Goal: Download file/media

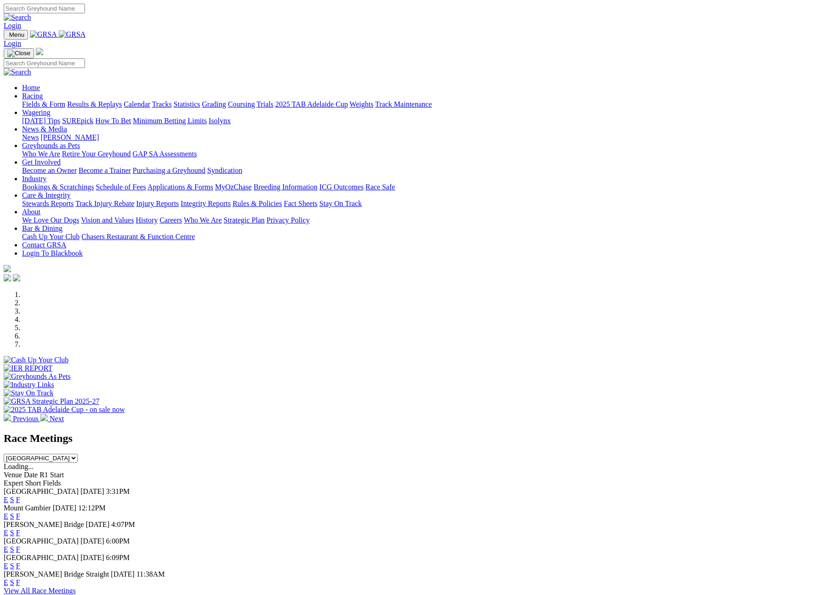
scroll to position [249, 0]
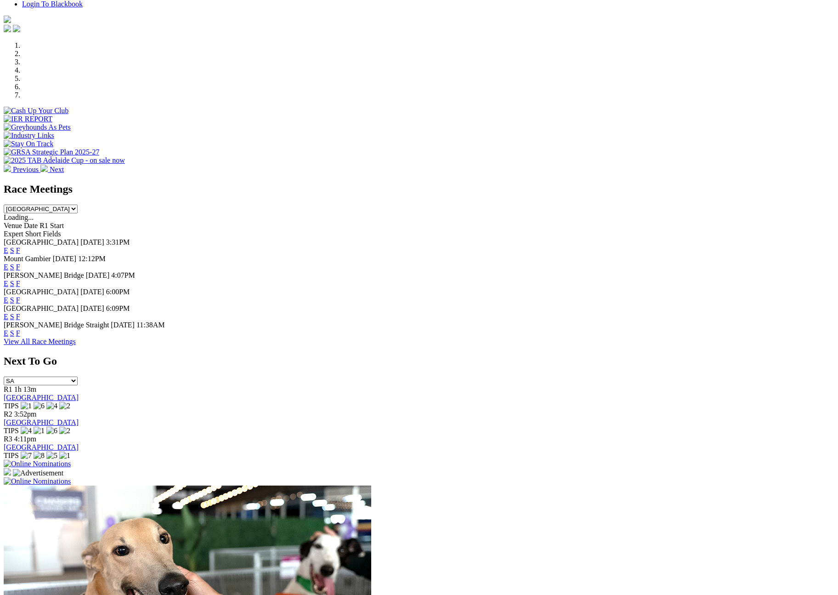
click at [78, 205] on select "South Australia New South Wales Northern Territory Queensland Tasmania Victoria…" at bounding box center [41, 209] width 74 height 9
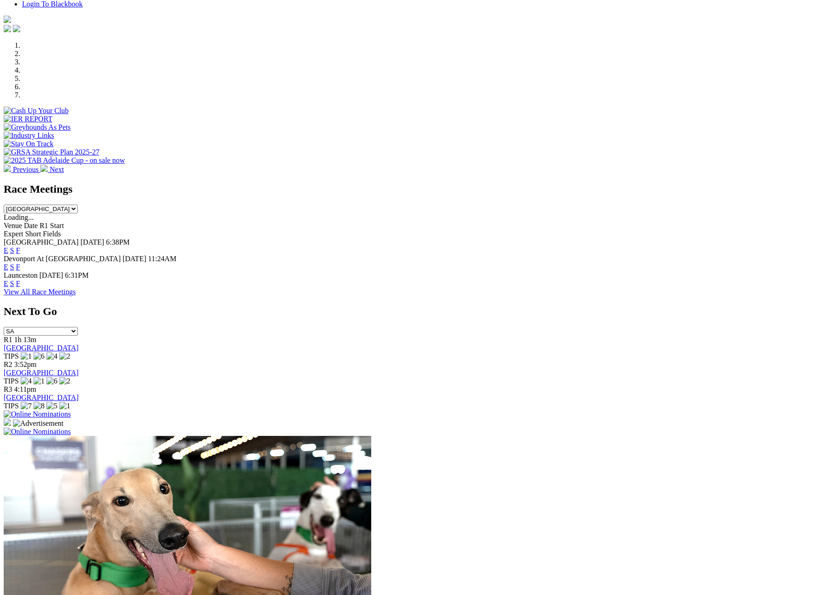
drag, startPoint x: 536, startPoint y: 237, endPoint x: 538, endPoint y: 211, distance: 25.8
click at [20, 279] on link "F" at bounding box center [18, 283] width 4 height 8
click at [78, 205] on select "South Australia New South Wales Northern Territory Queensland Tasmania Victoria…" at bounding box center [41, 209] width 74 height 9
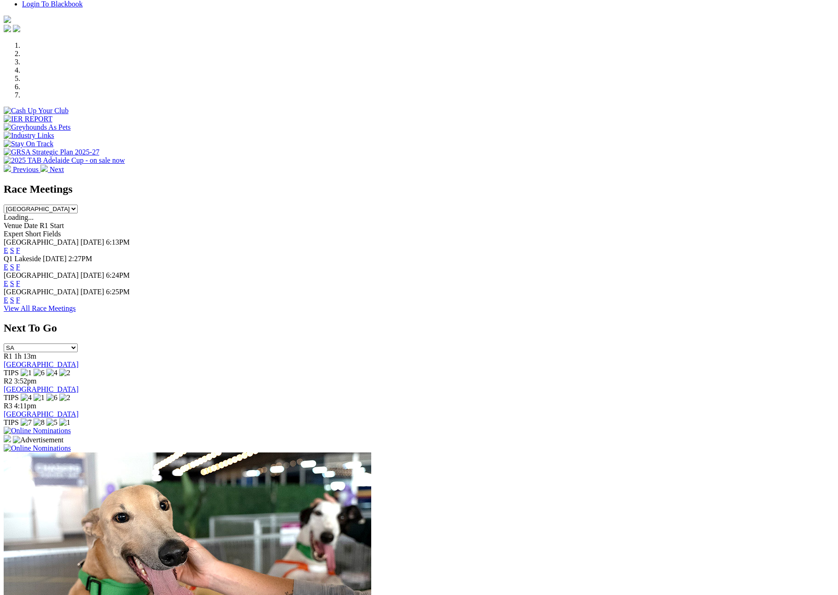
click at [20, 279] on link "F" at bounding box center [18, 283] width 4 height 8
click at [511, 313] on div "Race Meetings South Australia New South Wales Northern Territory Queensland Tas…" at bounding box center [419, 248] width 831 height 130
click at [78, 205] on select "South Australia New South Wales Northern Territory Queensland Tasmania Victoria…" at bounding box center [41, 209] width 74 height 9
select select "SA"
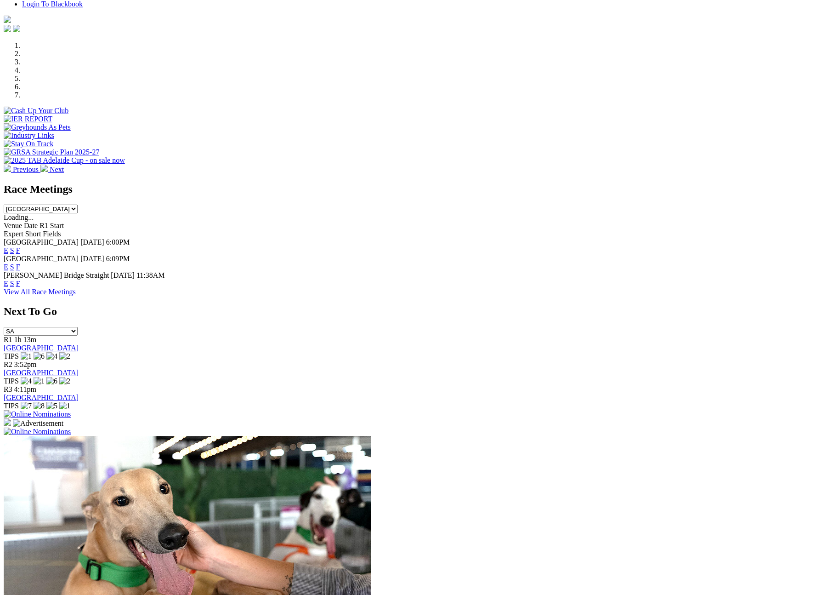
click at [20, 263] on link "F" at bounding box center [18, 267] width 4 height 8
click at [20, 279] on link "F" at bounding box center [18, 283] width 4 height 8
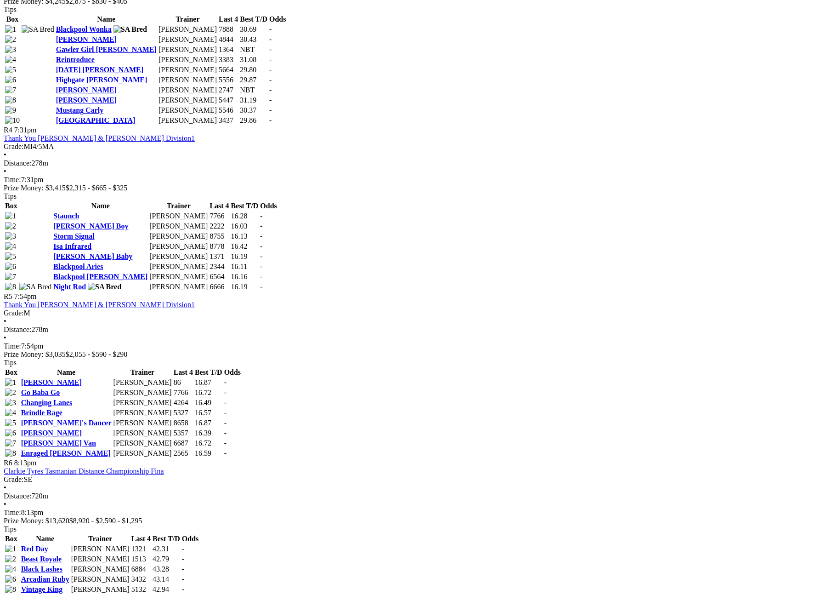
scroll to position [802, 0]
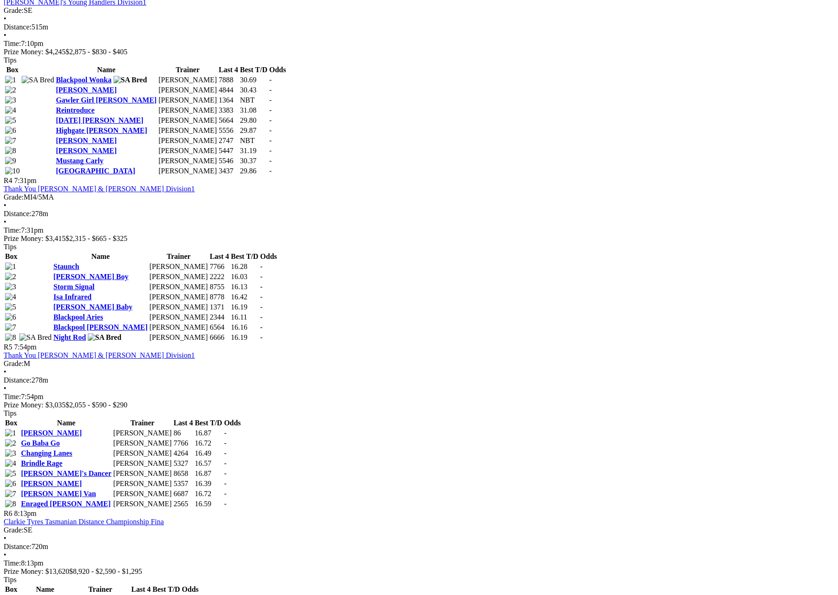
drag, startPoint x: 460, startPoint y: 160, endPoint x: 555, endPoint y: 163, distance: 95.2
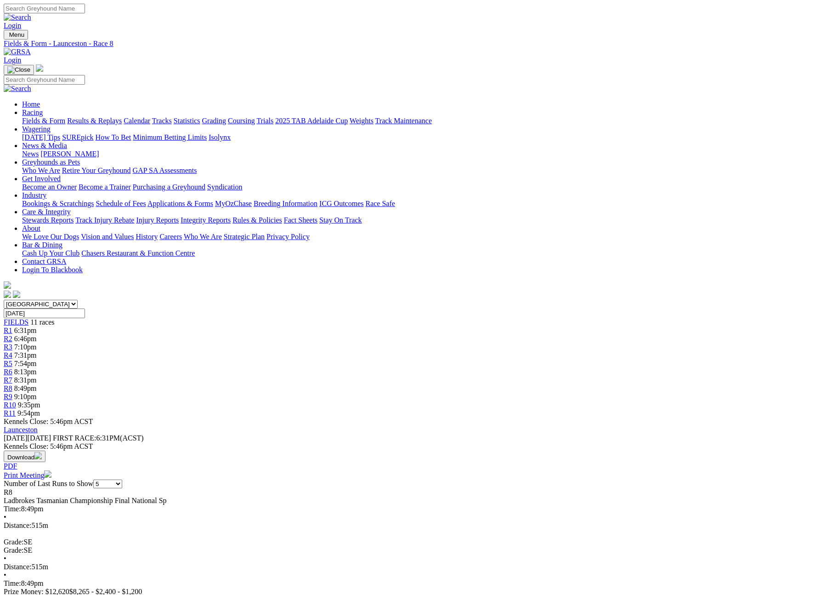
click at [290, 496] on div "Ladbrokes Tasmanian Championship Final National Sp" at bounding box center [419, 500] width 831 height 8
click at [291, 496] on div "Ladbrokes Tasmanian Championship Final National Sp" at bounding box center [419, 500] width 831 height 8
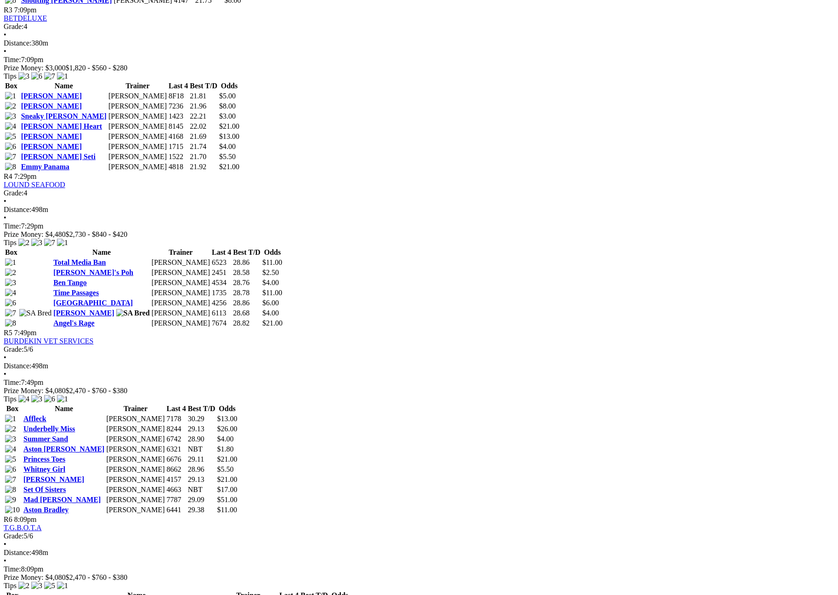
scroll to position [146, 0]
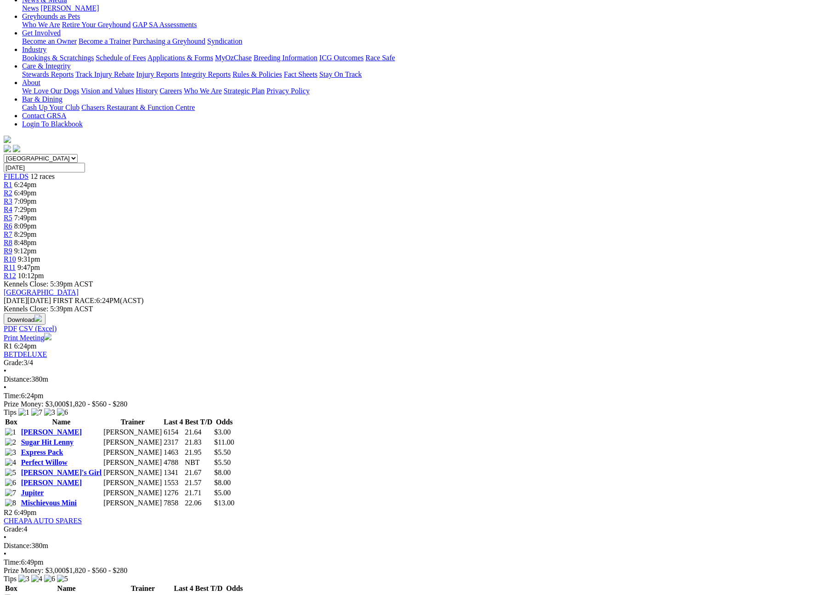
click at [42, 314] on img "button" at bounding box center [37, 317] width 7 height 7
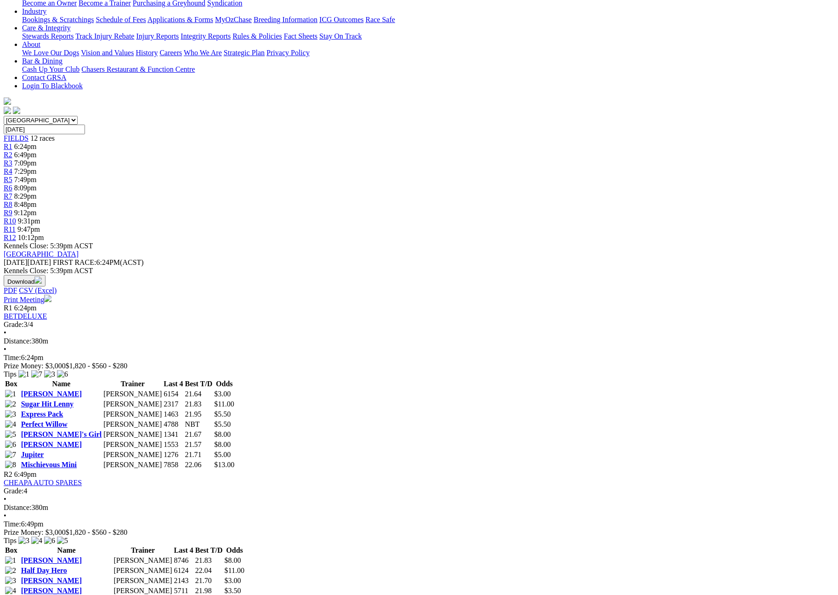
scroll to position [0, 0]
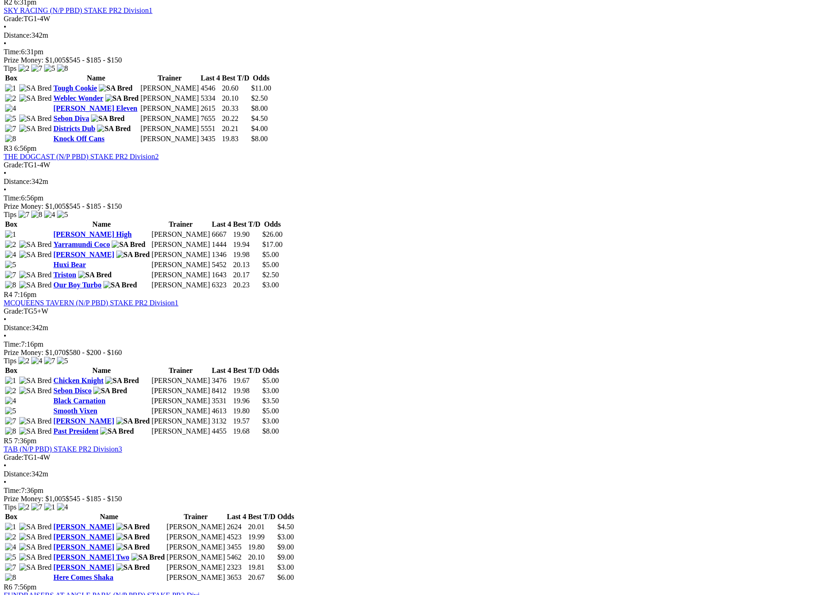
scroll to position [189, 0]
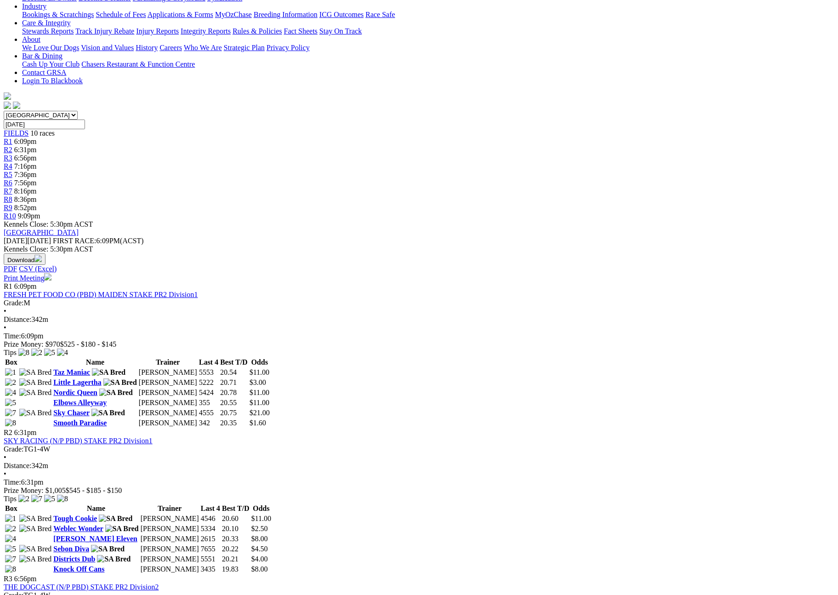
click at [46, 253] on button "Download" at bounding box center [25, 258] width 42 height 11
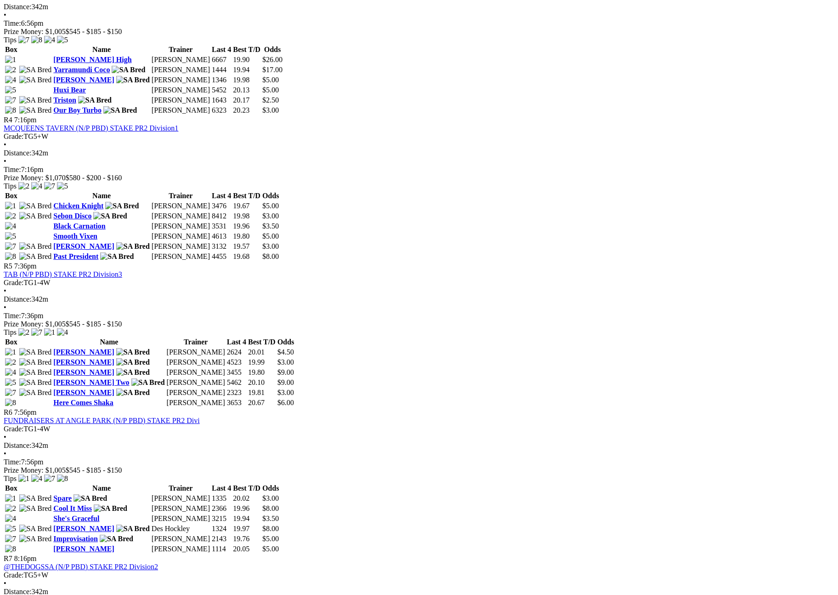
scroll to position [0, 0]
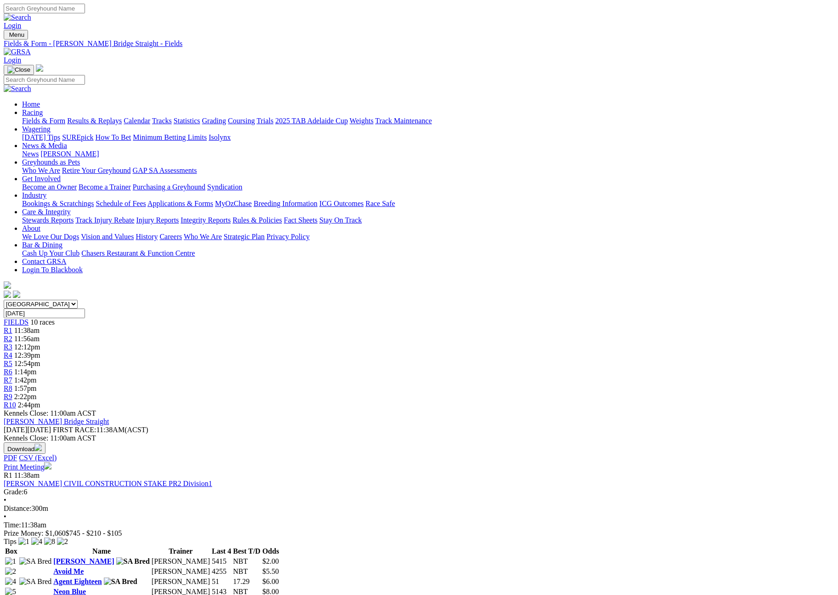
click at [42, 444] on img "button" at bounding box center [37, 447] width 7 height 7
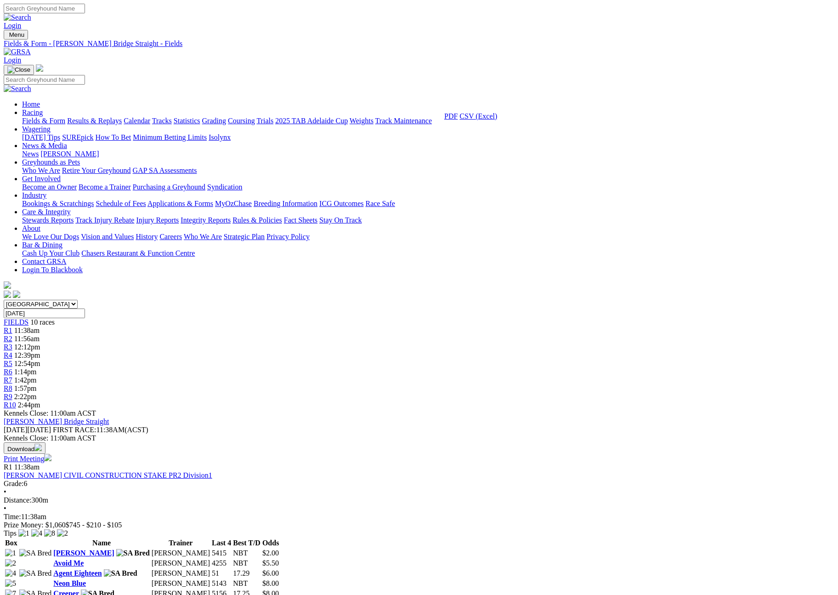
click at [497, 120] on link "CSV (Excel)" at bounding box center [479, 116] width 38 height 8
